Goal: Download file/media

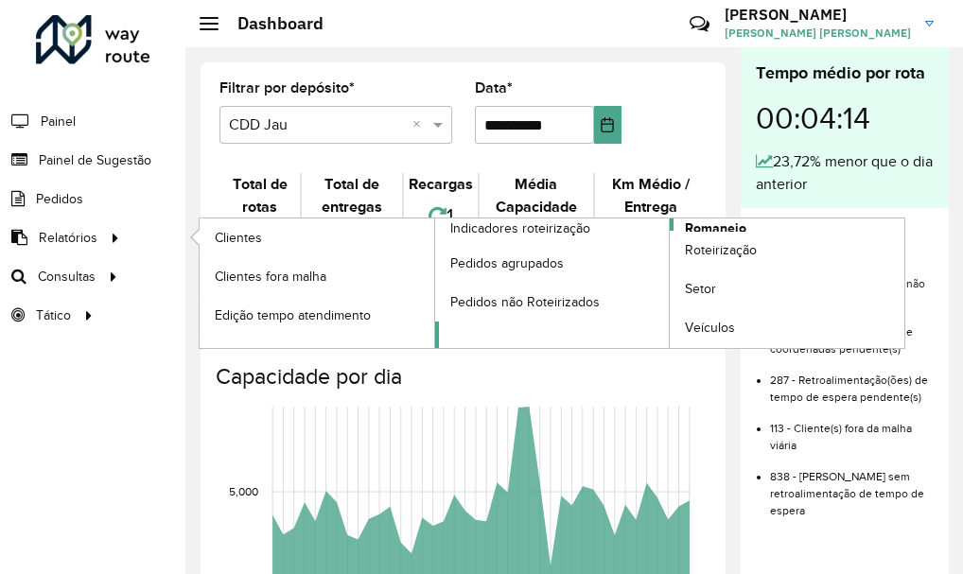
click at [713, 226] on span "Romaneio" at bounding box center [716, 229] width 62 height 20
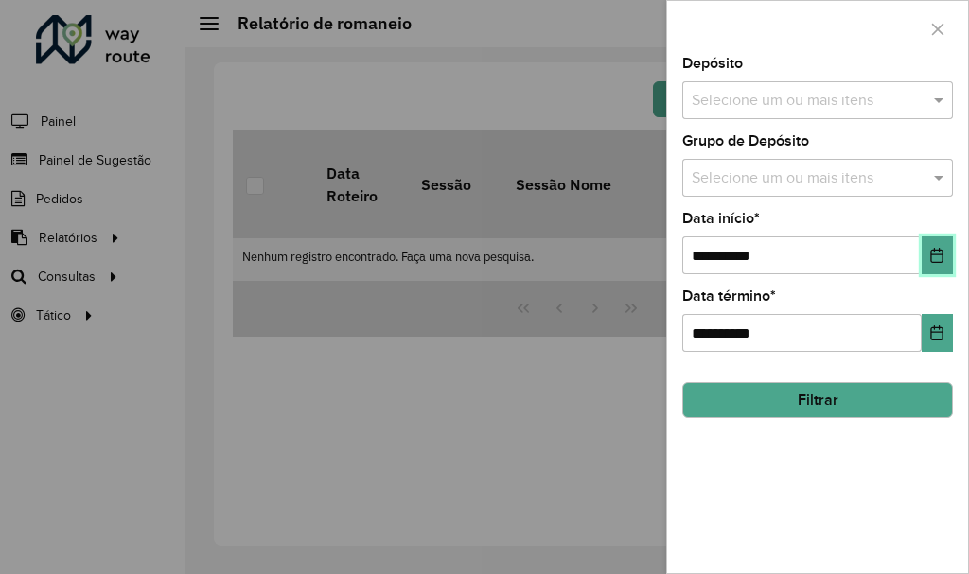
click at [929, 262] on icon "Choose Date" at bounding box center [936, 255] width 15 height 15
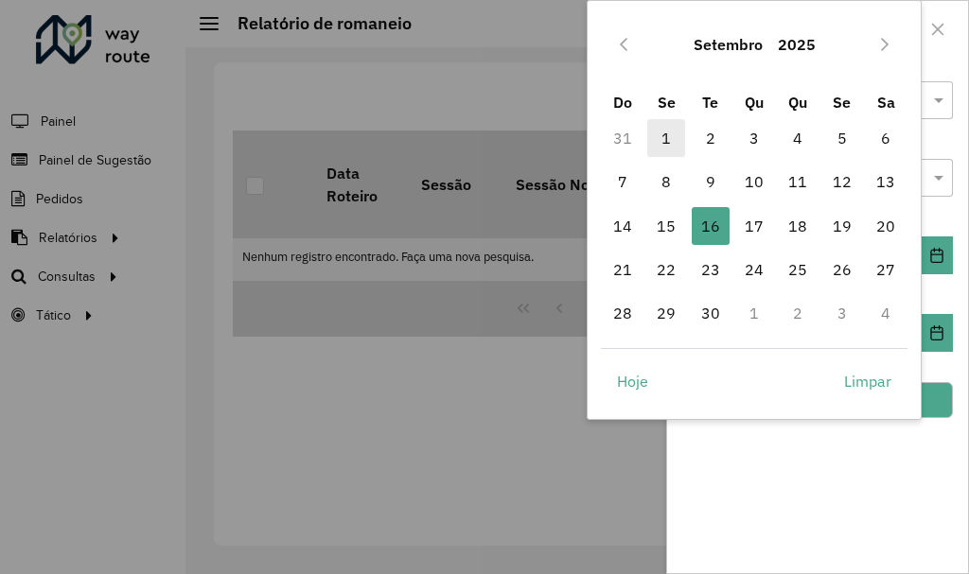
click at [662, 125] on span "1" at bounding box center [666, 138] width 38 height 38
type input "**********"
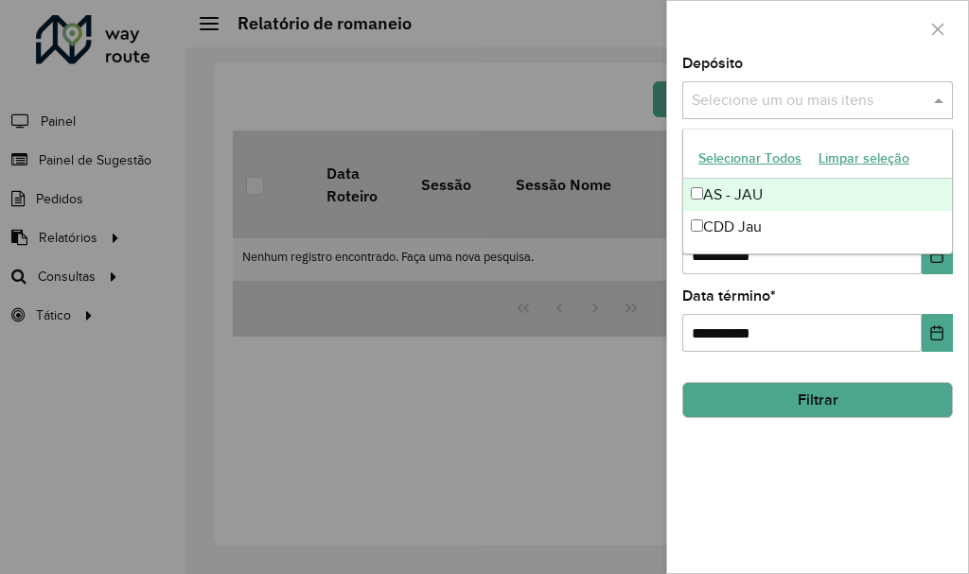
click at [781, 100] on input "text" at bounding box center [808, 101] width 242 height 23
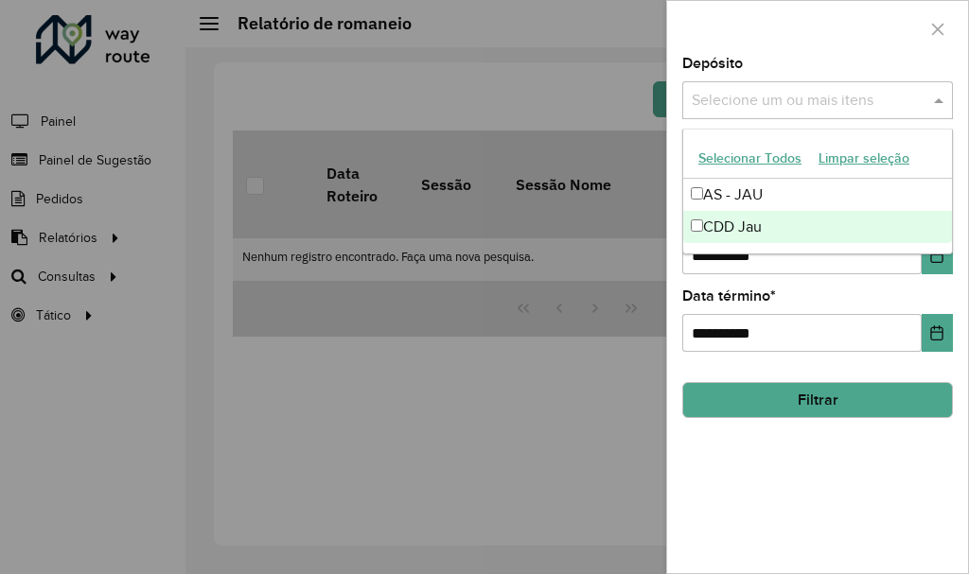
click at [751, 219] on div "CDD Jau" at bounding box center [817, 227] width 269 height 32
click at [760, 398] on button "Filtrar" at bounding box center [817, 400] width 271 height 36
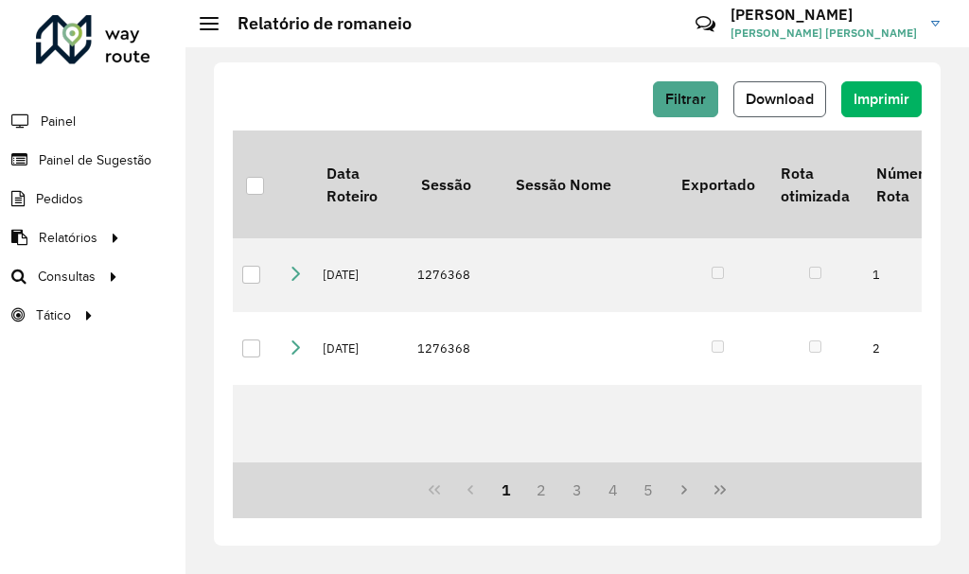
click at [804, 86] on button "Download" at bounding box center [779, 99] width 93 height 36
